Goal: Navigation & Orientation: Go to known website

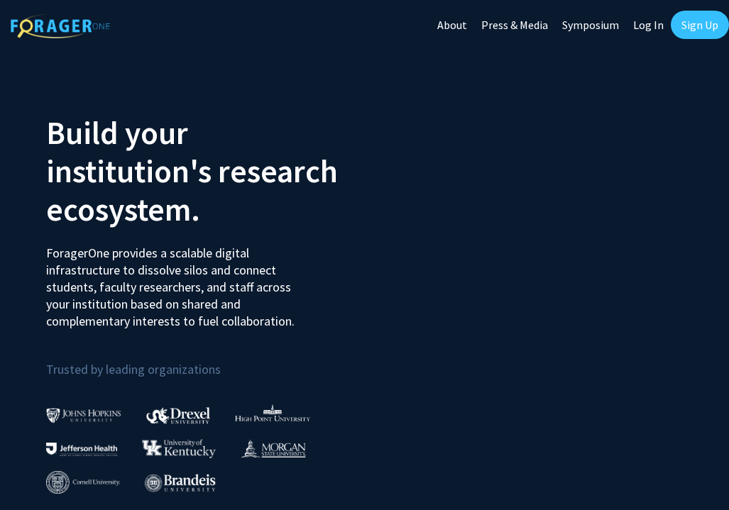
click at [640, 29] on link "Log In" at bounding box center [648, 25] width 45 height 50
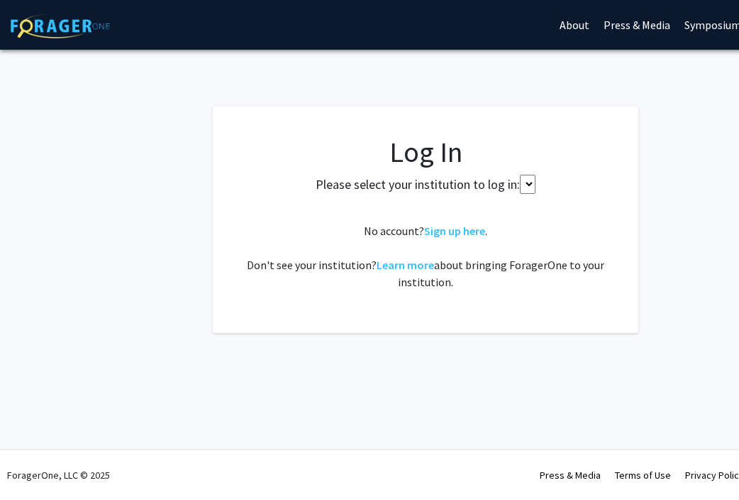
select select
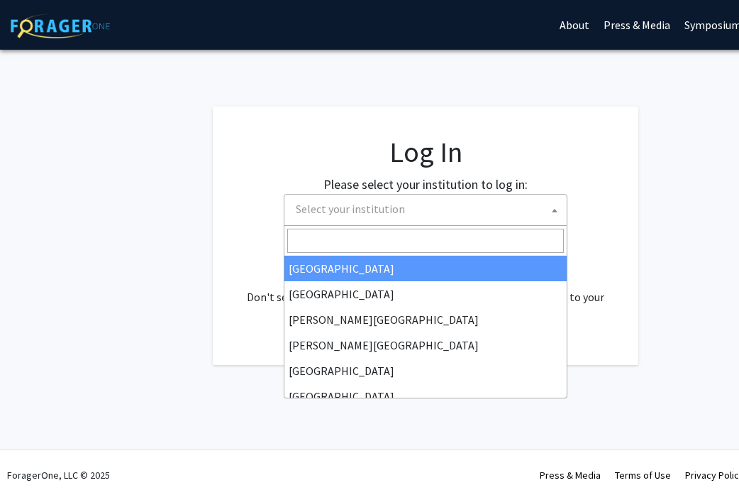
click at [338, 209] on span "Select your institution" at bounding box center [350, 209] width 109 height 14
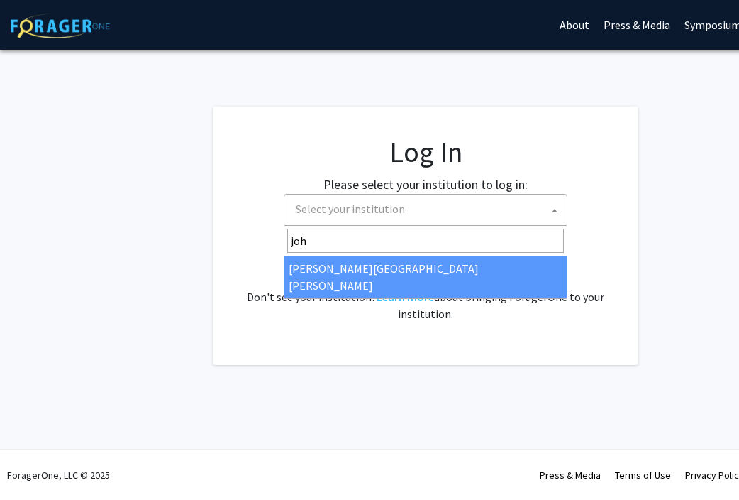
type input "joh"
select select "1"
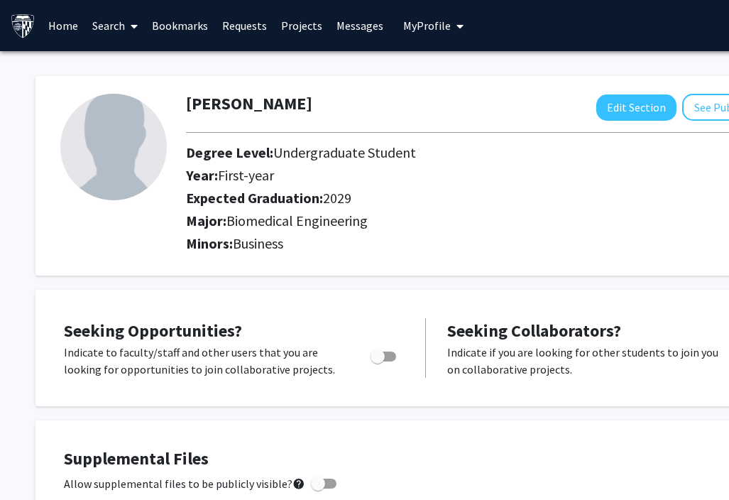
click at [70, 27] on link "Home" at bounding box center [63, 26] width 44 height 50
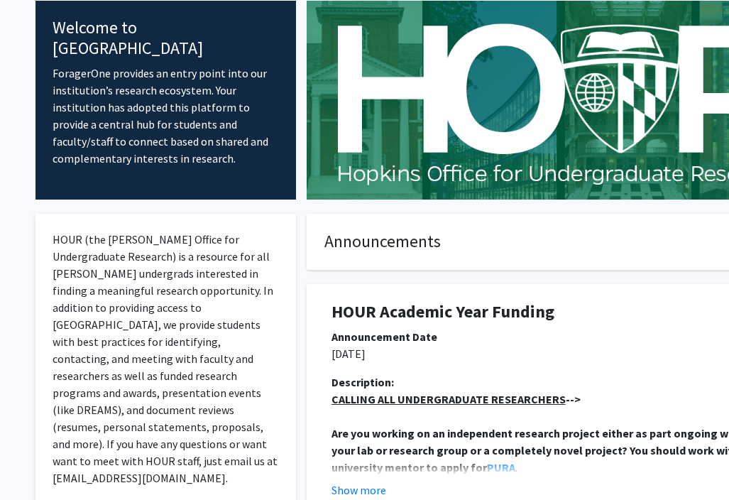
scroll to position [100, 0]
